Goal: Task Accomplishment & Management: Manage account settings

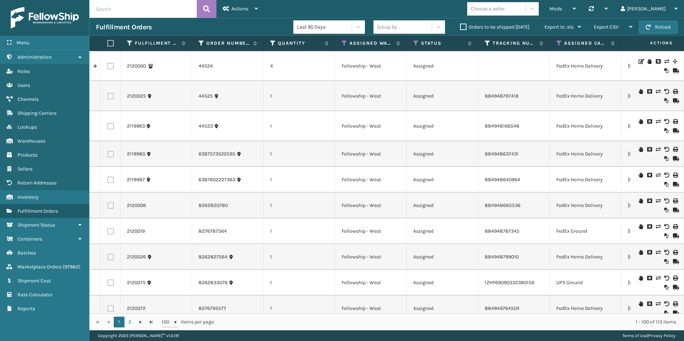
scroll to position [2365, 0]
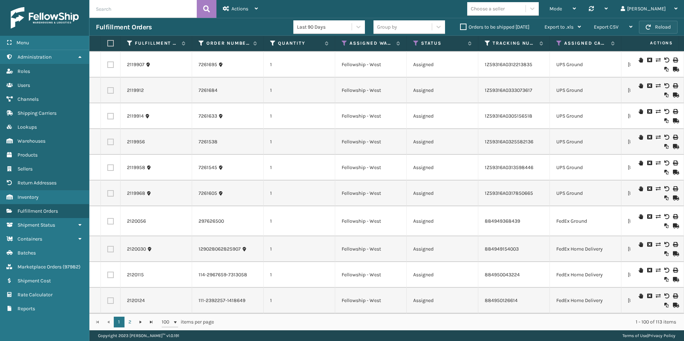
click at [661, 27] on button "Reload" at bounding box center [658, 27] width 39 height 13
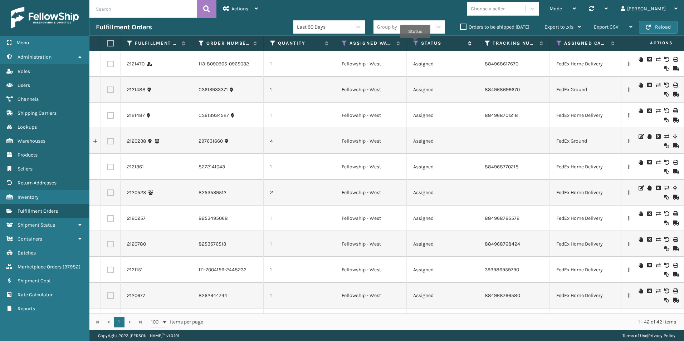
click at [415, 43] on icon at bounding box center [416, 43] width 6 height 6
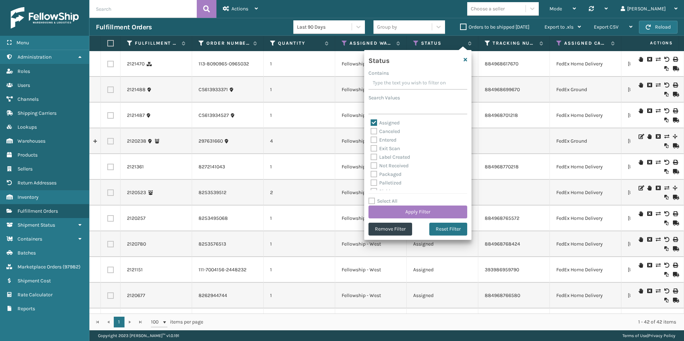
scroll to position [36, 0]
click at [371, 155] on label "Picking" at bounding box center [383, 156] width 25 height 6
click at [371, 155] on input "Picking" at bounding box center [371, 154] width 0 height 5
checkbox input "true"
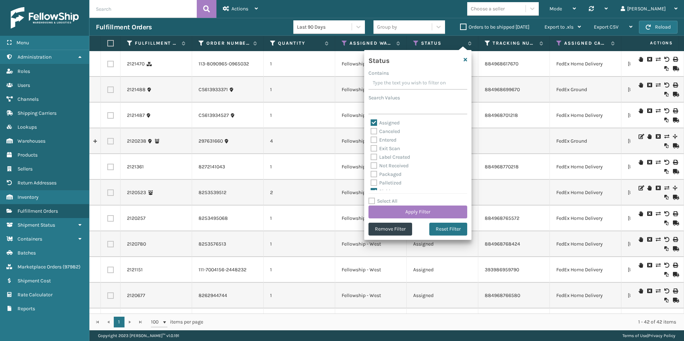
click at [373, 120] on label "Assigned" at bounding box center [385, 123] width 29 height 6
click at [371, 120] on input "Assigned" at bounding box center [371, 121] width 0 height 5
checkbox input "false"
click at [402, 207] on button "Apply Filter" at bounding box center [417, 212] width 99 height 13
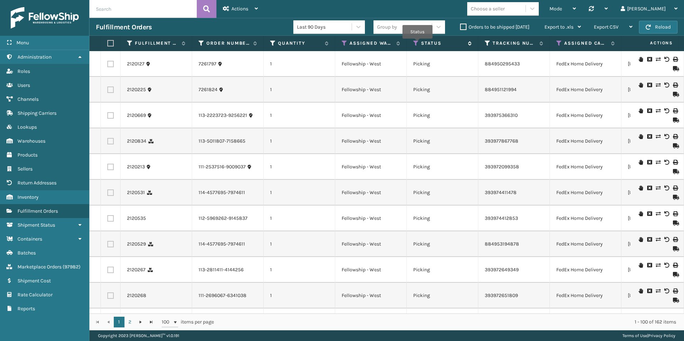
click at [417, 44] on icon at bounding box center [416, 43] width 6 height 6
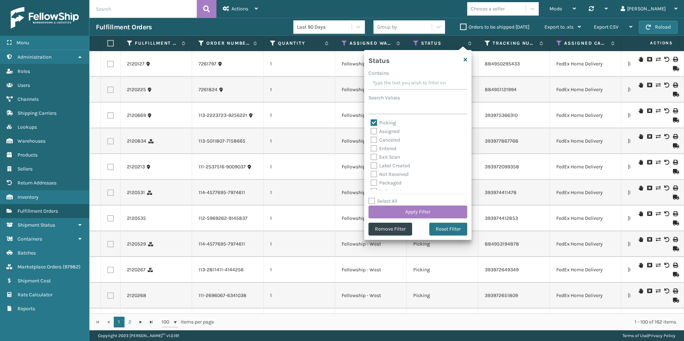
click at [374, 123] on label "Picking" at bounding box center [383, 123] width 25 height 6
click at [371, 123] on input "Picking" at bounding box center [371, 121] width 0 height 5
checkbox input "false"
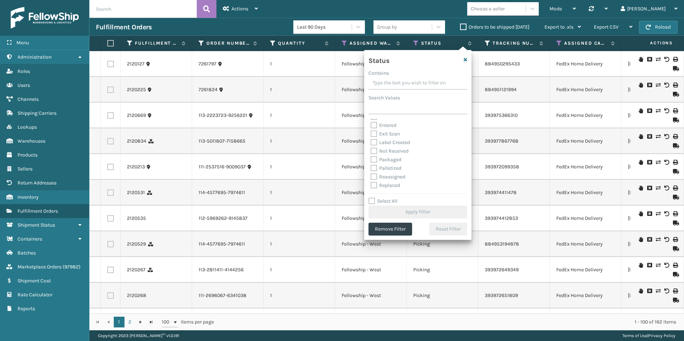
scroll to position [36, 0]
click at [374, 157] on label "Palletized" at bounding box center [386, 156] width 31 height 6
click at [371, 156] on input "Palletized" at bounding box center [371, 154] width 0 height 5
checkbox input "true"
click at [407, 210] on button "Apply Filter" at bounding box center [417, 212] width 99 height 13
